Goal: Transaction & Acquisition: Download file/media

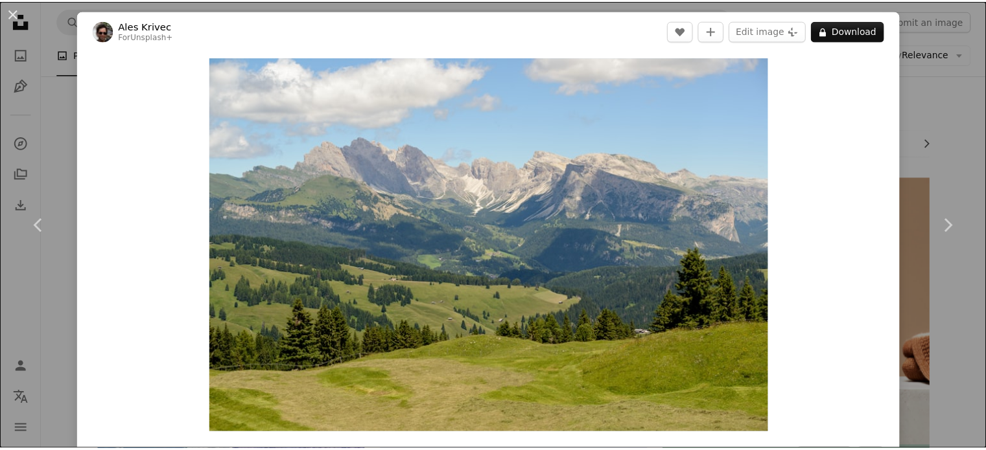
scroll to position [505, 0]
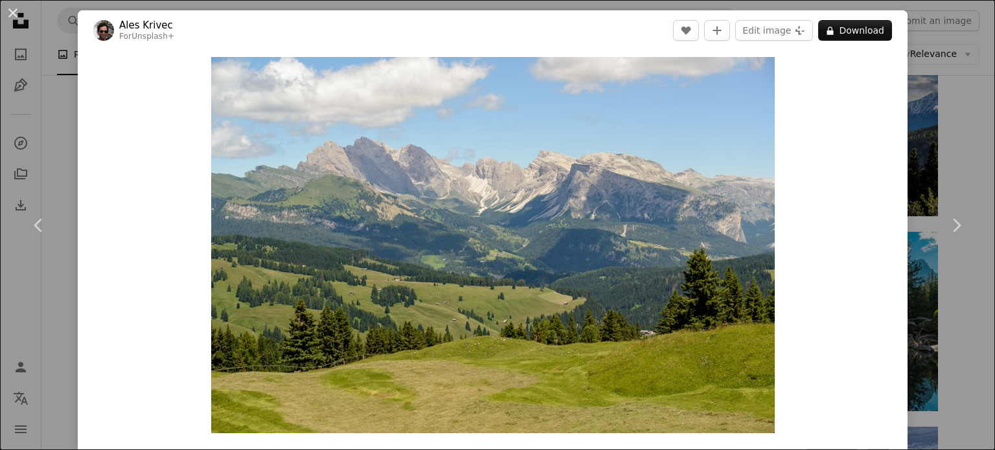
click at [945, 159] on div "An X shape Chevron left Chevron right Ales Krivec For Unsplash+ A heart A plus …" at bounding box center [497, 225] width 995 height 450
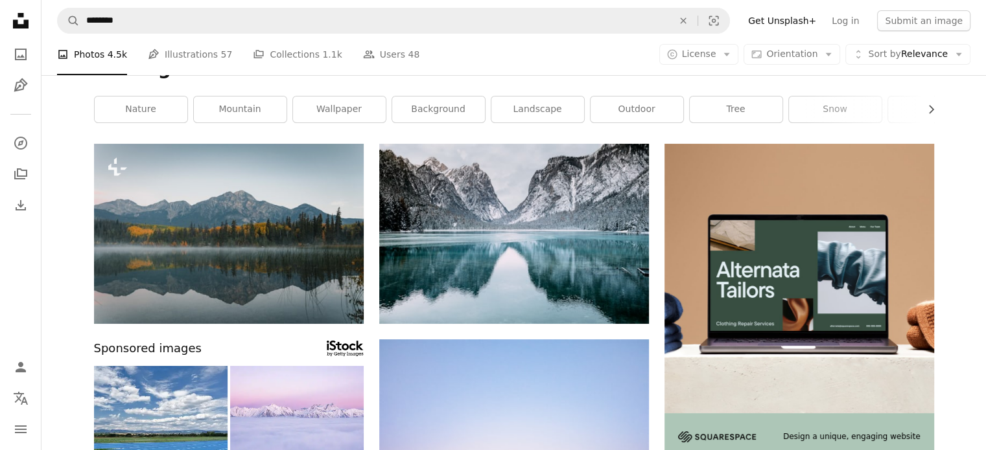
scroll to position [0, 0]
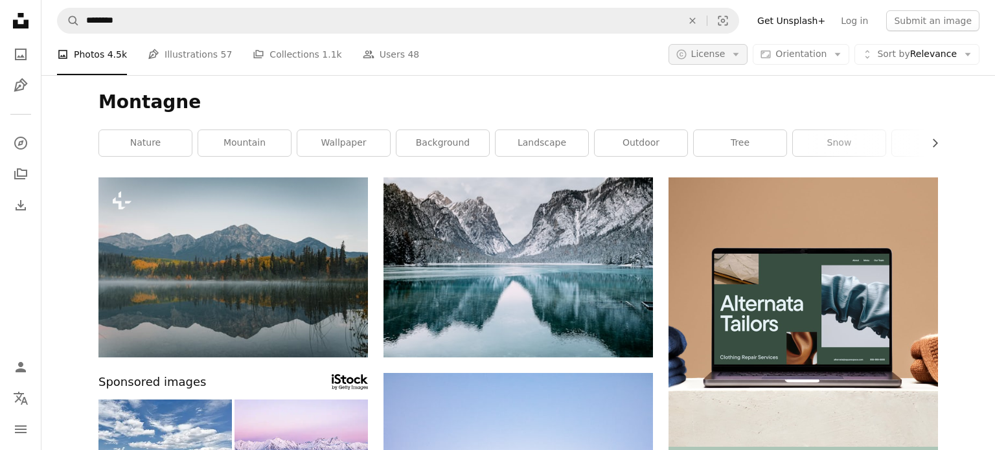
click at [741, 54] on icon "Arrow down" at bounding box center [736, 55] width 12 height 12
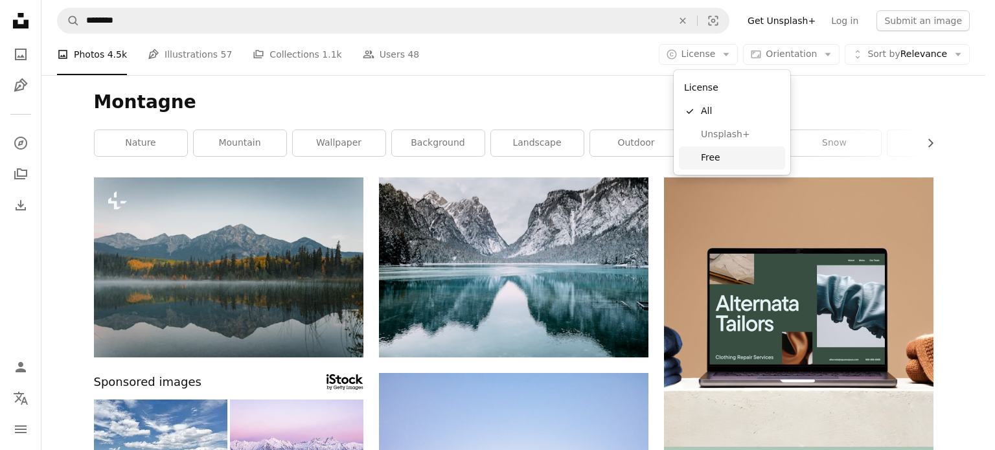
click at [720, 155] on span "Free" at bounding box center [740, 158] width 79 height 13
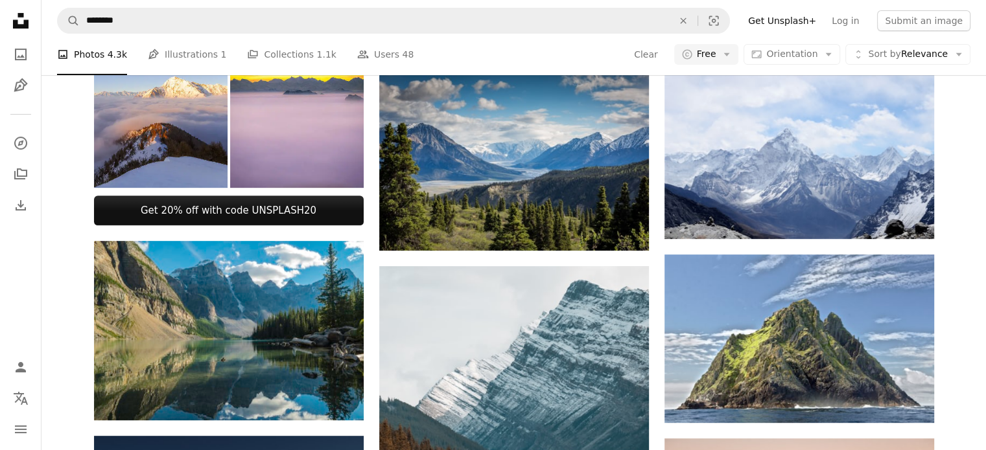
scroll to position [482, 0]
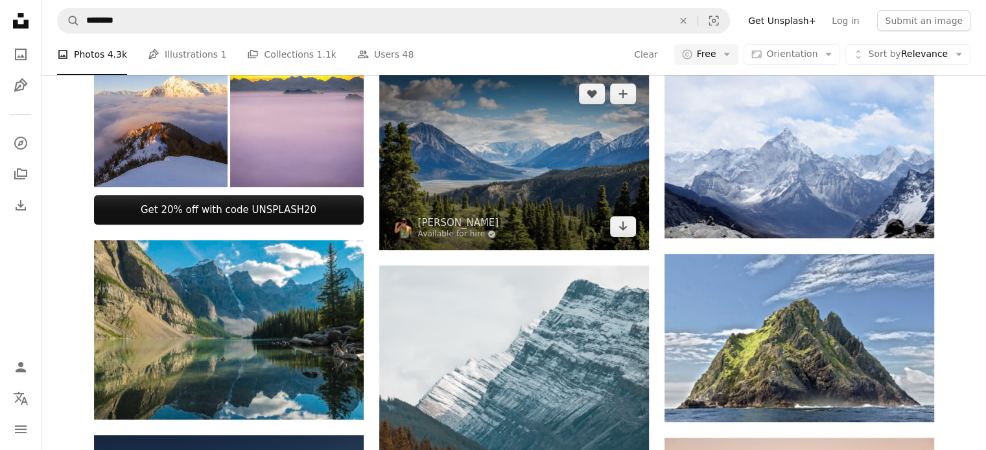
click at [556, 198] on img at bounding box center [514, 160] width 270 height 179
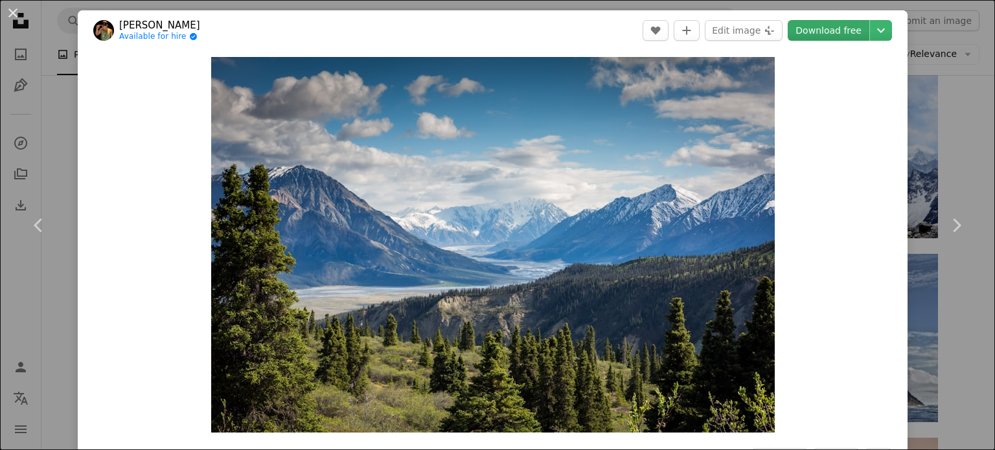
click at [827, 30] on link "Download free" at bounding box center [829, 30] width 82 height 21
click at [916, 102] on div "An X shape Chevron left Chevron right [PERSON_NAME] Available for hire A checkm…" at bounding box center [497, 225] width 995 height 450
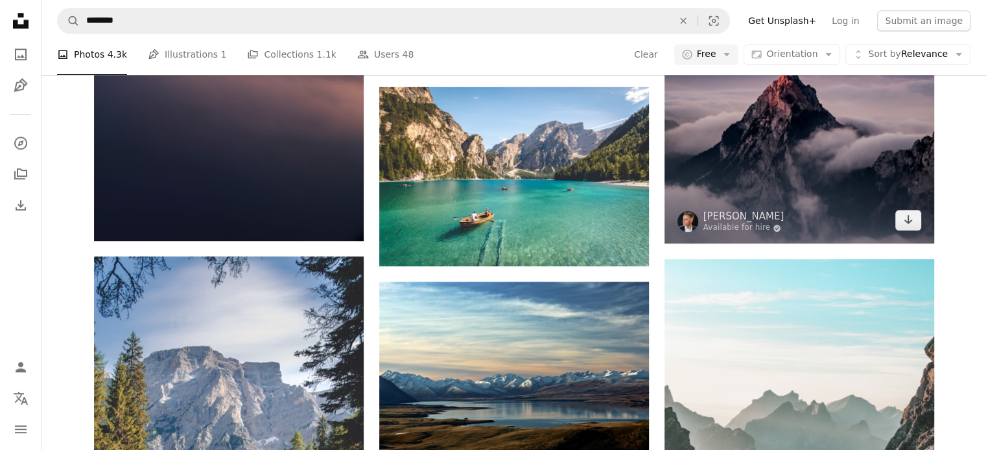
scroll to position [1081, 0]
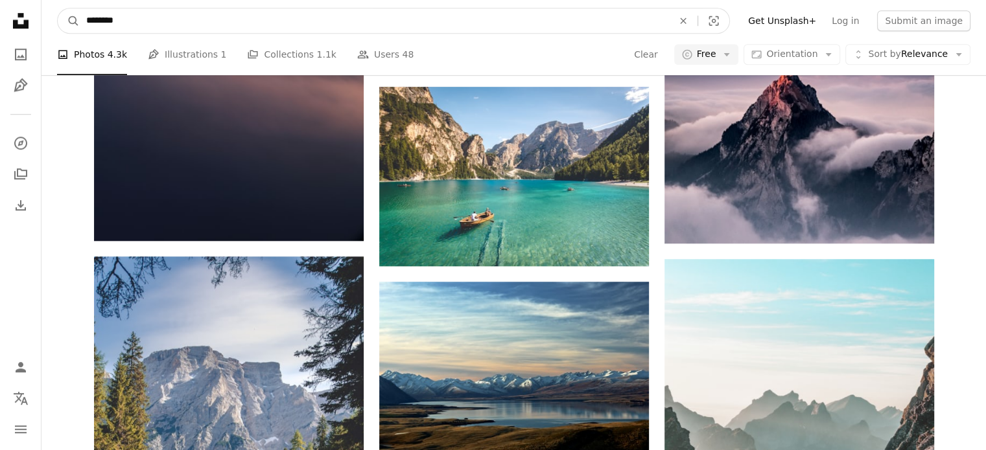
click at [544, 12] on input "********" at bounding box center [374, 20] width 589 height 25
type input "*********"
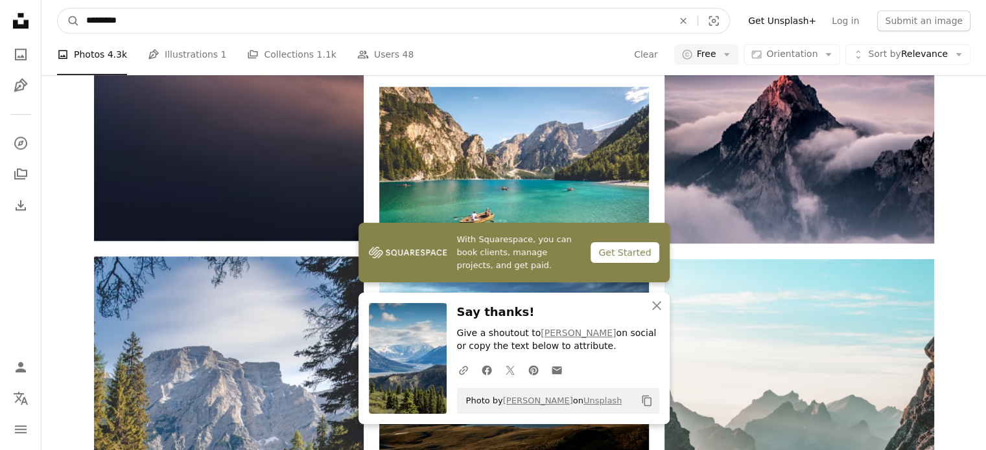
click button "A magnifying glass" at bounding box center [69, 20] width 22 height 25
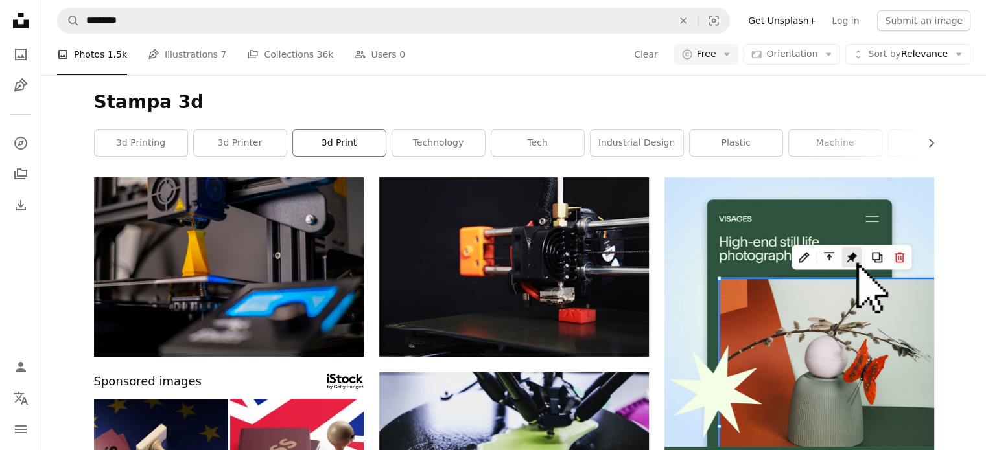
click at [347, 144] on link "3d print" at bounding box center [339, 143] width 93 height 26
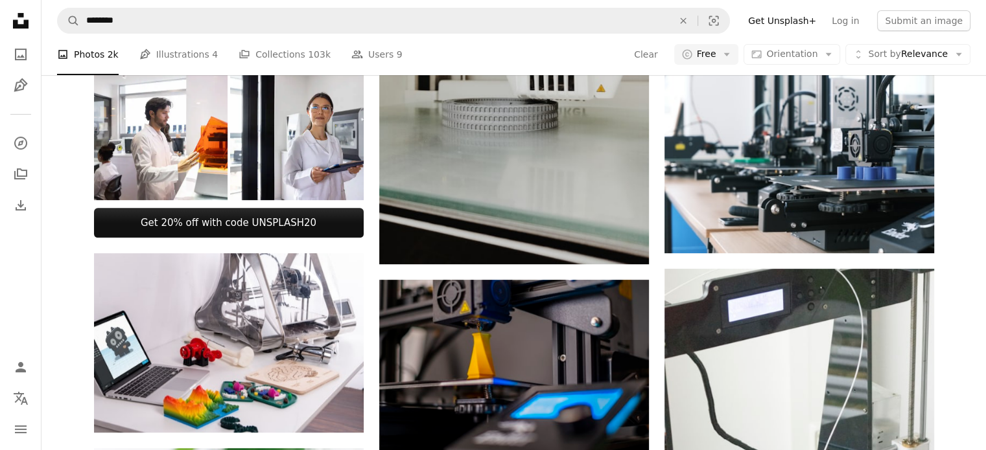
scroll to position [469, 0]
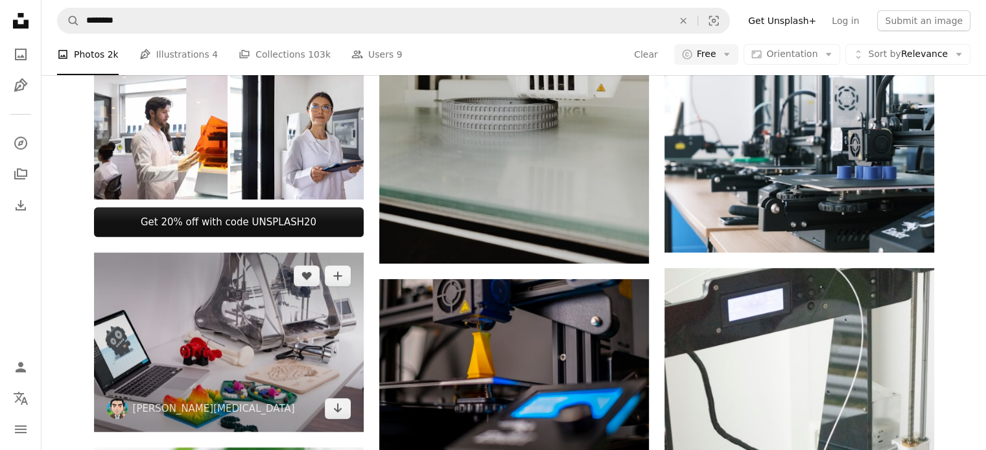
click at [215, 318] on img at bounding box center [229, 342] width 270 height 179
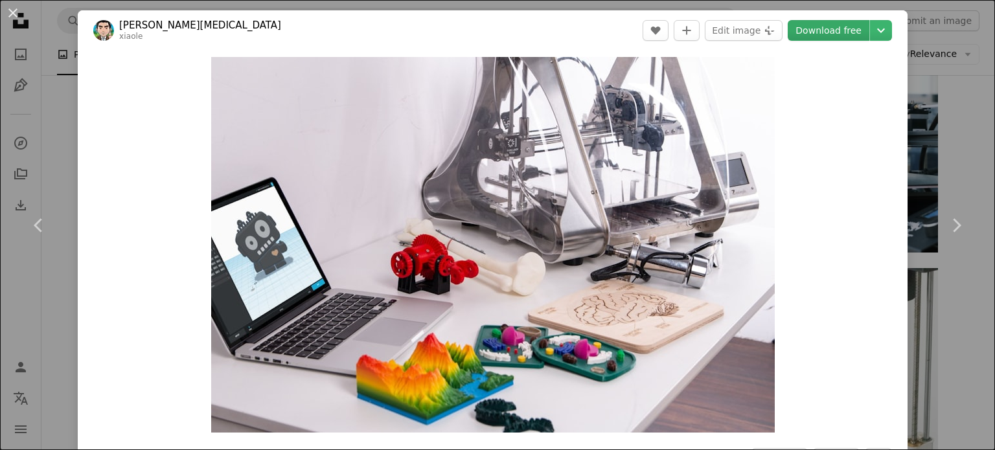
click at [838, 25] on link "Download free" at bounding box center [829, 30] width 82 height 21
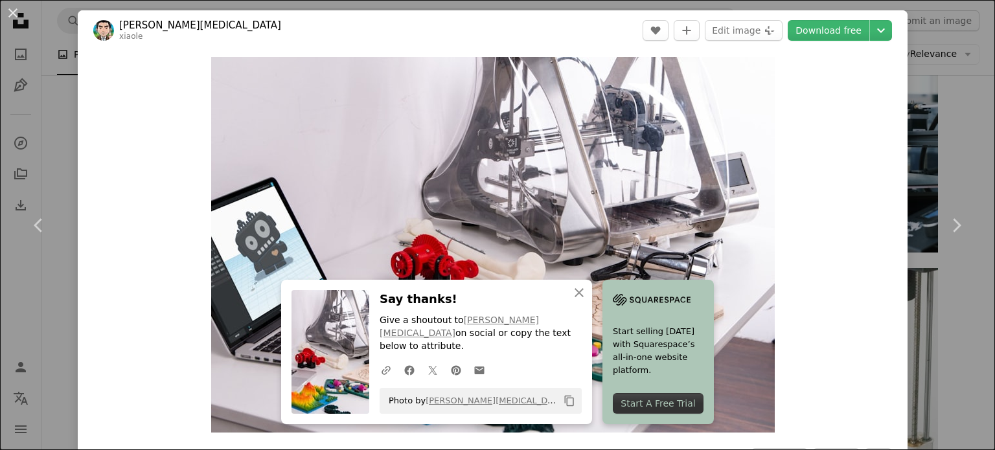
click at [912, 98] on div "An X shape Chevron left Chevron right [PERSON_NAME][MEDICAL_DATA] xiaole A hear…" at bounding box center [497, 225] width 995 height 450
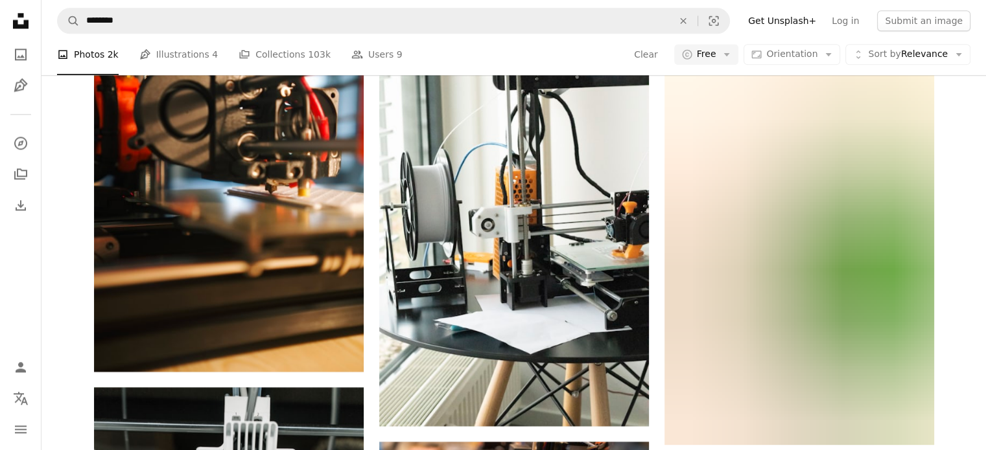
scroll to position [1731, 0]
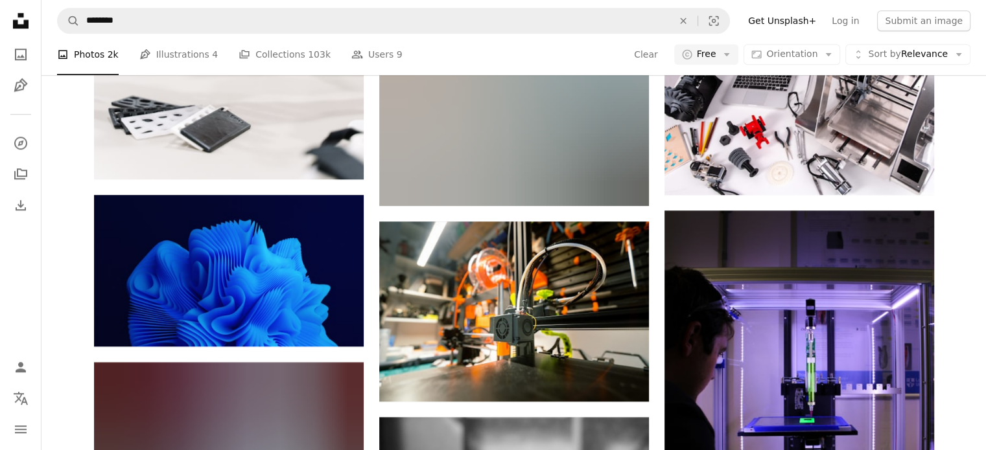
scroll to position [1140, 0]
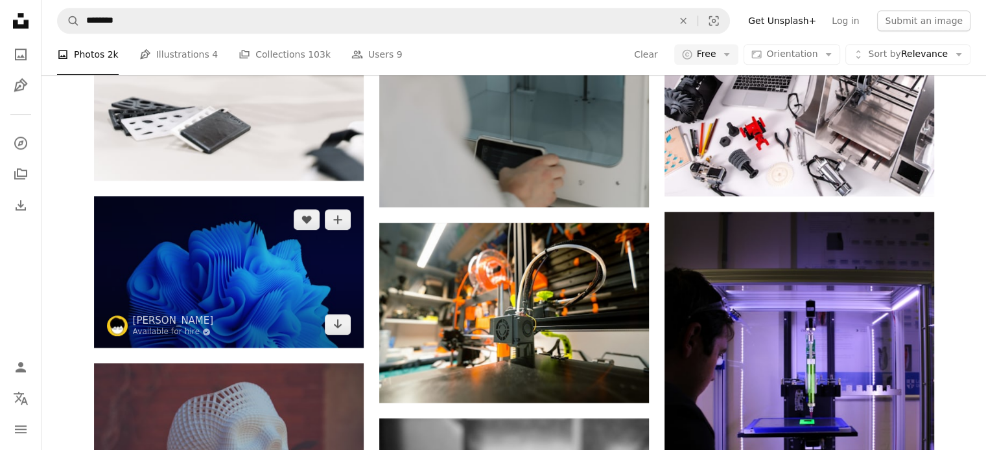
click at [299, 241] on img at bounding box center [229, 272] width 270 height 152
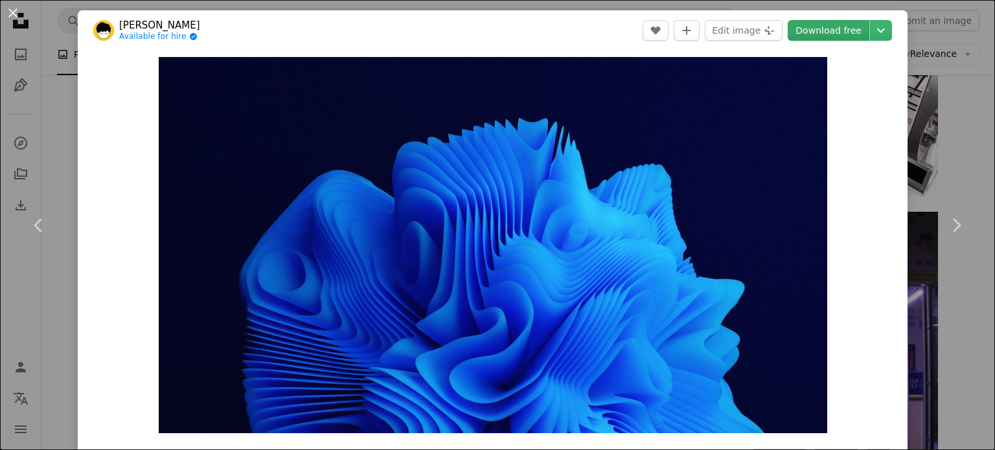
click at [832, 32] on link "Download free" at bounding box center [829, 30] width 82 height 21
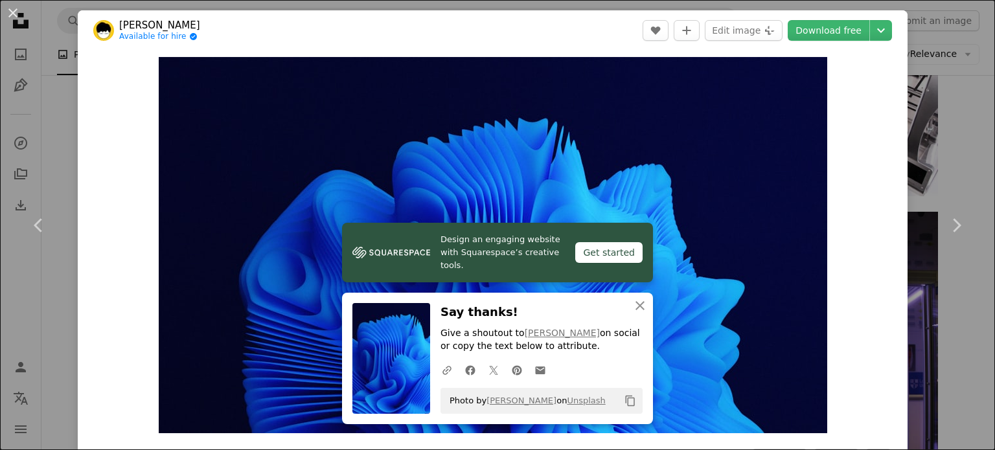
click at [916, 126] on div "An X shape Chevron left Chevron right [PERSON_NAME] Available for hire A checkm…" at bounding box center [497, 225] width 995 height 450
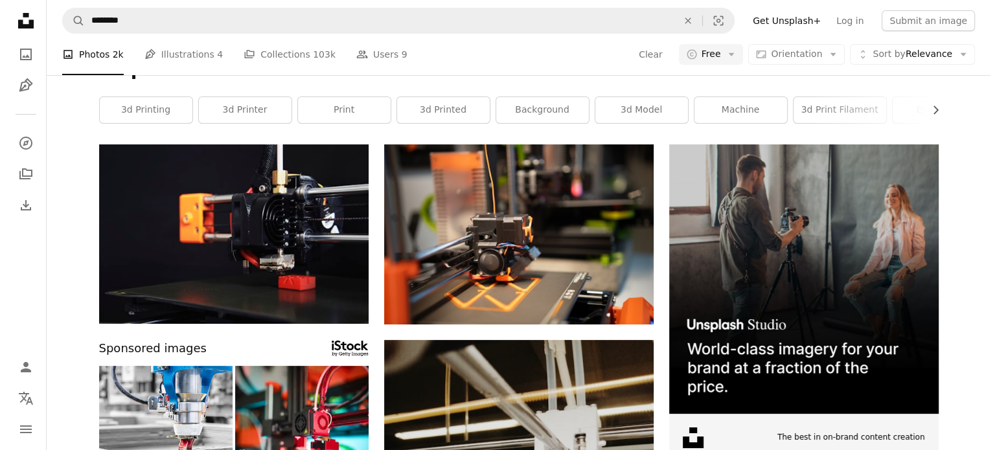
scroll to position [36, 0]
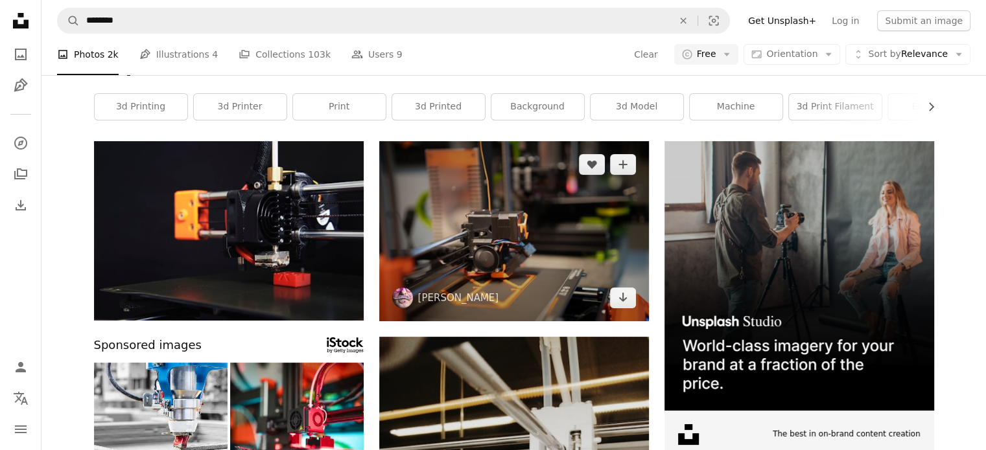
click at [531, 247] on img at bounding box center [514, 231] width 270 height 180
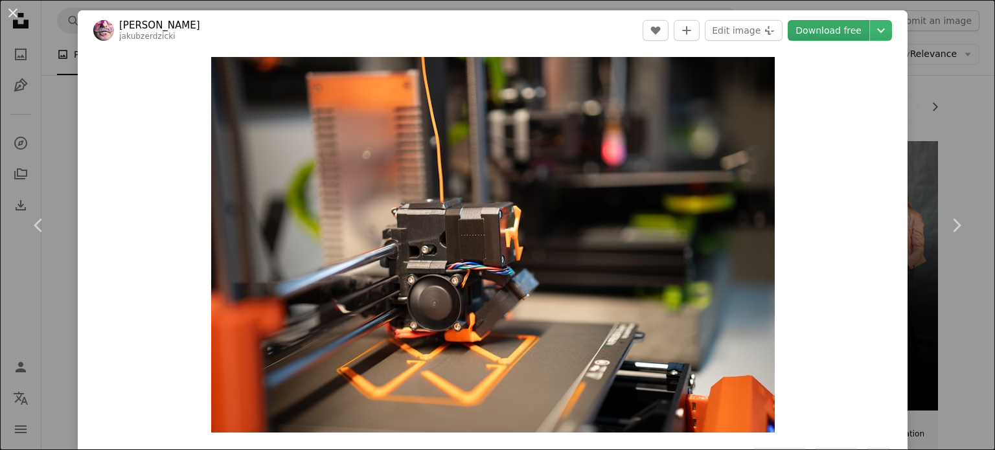
click at [819, 33] on link "Download free" at bounding box center [829, 30] width 82 height 21
